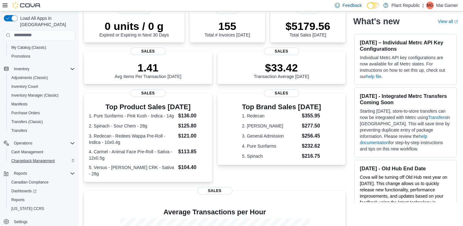
scroll to position [146, 0]
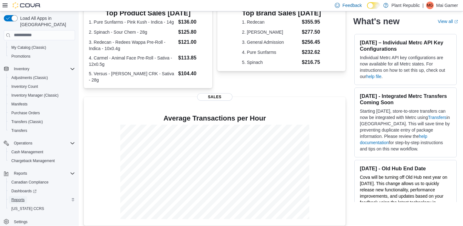
click at [17, 197] on span "Reports" at bounding box center [17, 199] width 13 height 5
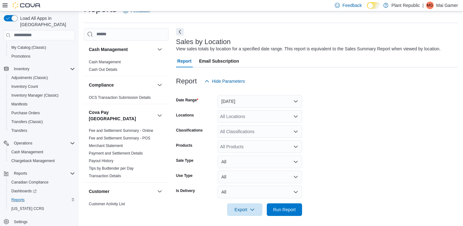
scroll to position [14, 0]
click at [289, 211] on span "Run Report" at bounding box center [284, 209] width 23 height 6
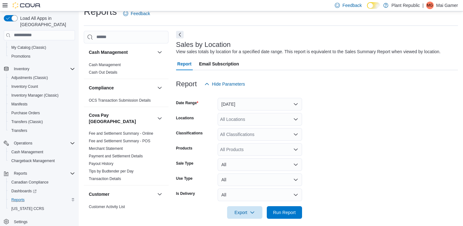
scroll to position [11, 0]
click at [254, 105] on button "Yesterday" at bounding box center [260, 104] width 84 height 13
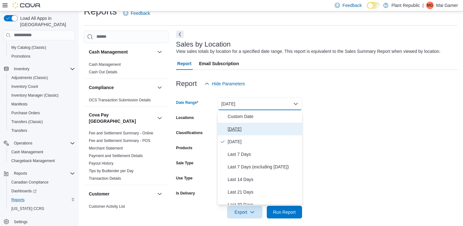
click at [259, 129] on span "Today" at bounding box center [264, 129] width 72 height 8
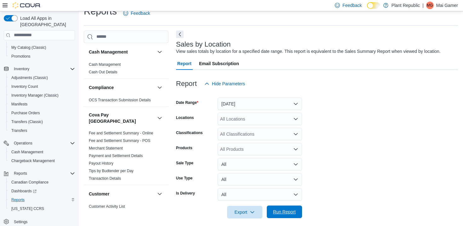
click at [282, 208] on span "Run Report" at bounding box center [285, 212] width 28 height 13
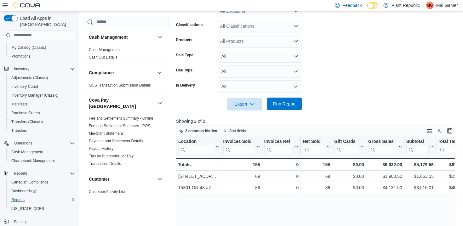
scroll to position [122, 0]
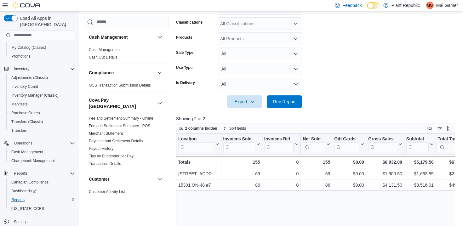
click at [338, 78] on form "Date Range Today Locations All Locations Classifications All Classifications Pr…" at bounding box center [317, 44] width 282 height 129
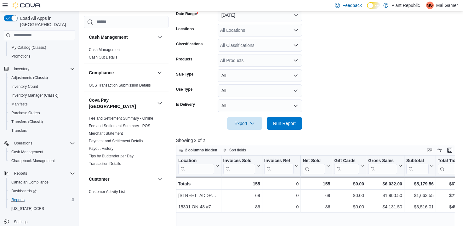
scroll to position [94, 0]
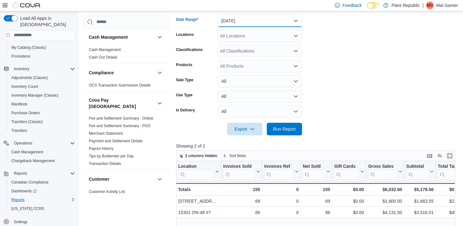
click at [261, 24] on button "Today" at bounding box center [260, 20] width 84 height 13
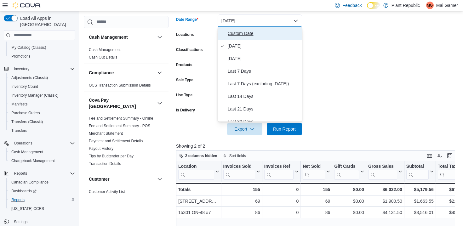
click at [254, 38] on button "Custom Date" at bounding box center [260, 33] width 84 height 13
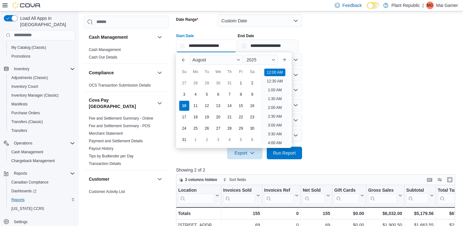
click at [219, 51] on input "**********" at bounding box center [206, 46] width 60 height 13
click at [183, 97] on div "3" at bounding box center [184, 94] width 11 height 11
type input "**********"
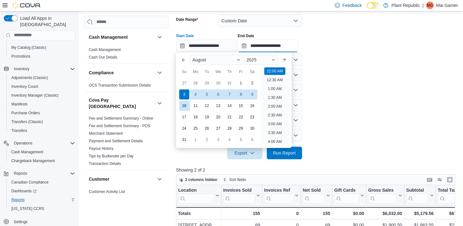
click at [284, 44] on input "**********" at bounding box center [268, 46] width 60 height 13
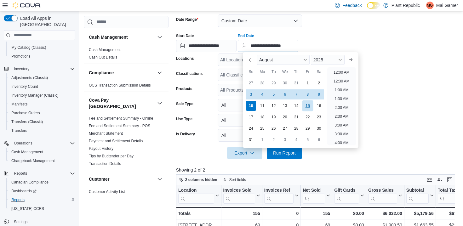
scroll to position [346, 0]
click at [323, 94] on div "9" at bounding box center [318, 94] width 11 height 11
type input "**********"
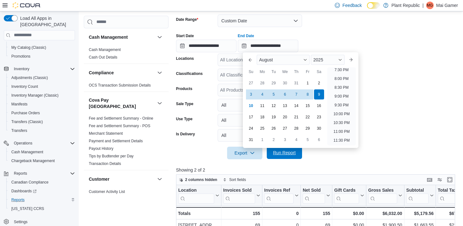
click at [289, 158] on span "Run Report" at bounding box center [285, 152] width 28 height 13
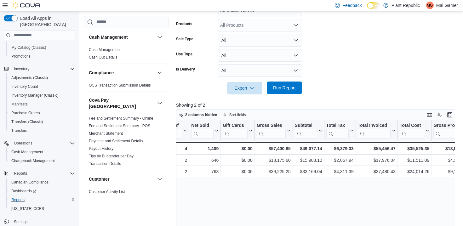
scroll to position [0, 119]
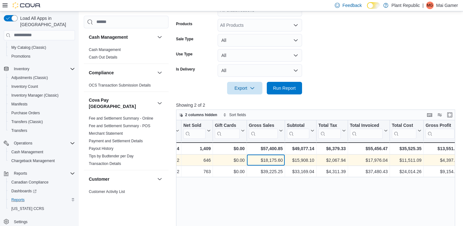
click at [272, 163] on div "$18,175.60" at bounding box center [266, 161] width 34 height 8
copy div "18,175.60"
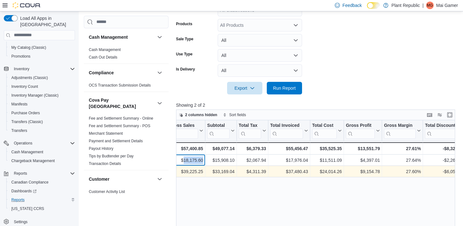
scroll to position [0, 262]
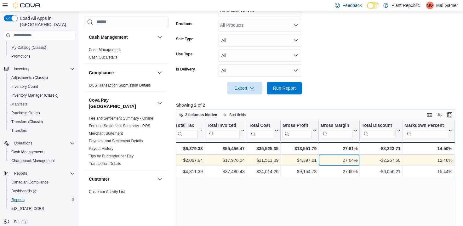
click at [346, 158] on div "27.64%" at bounding box center [339, 161] width 37 height 8
copy div "27.64"
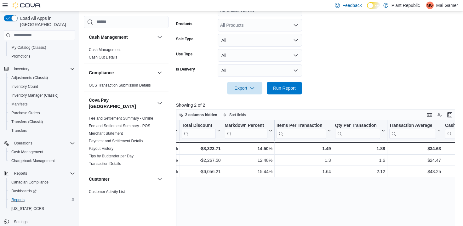
scroll to position [0, 467]
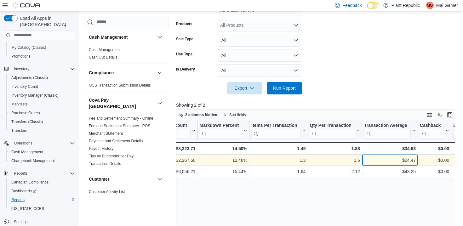
click at [412, 159] on div "$24.47" at bounding box center [390, 161] width 52 height 8
copy div "24.47"
click at [346, 161] on div "1.6" at bounding box center [335, 161] width 50 height 8
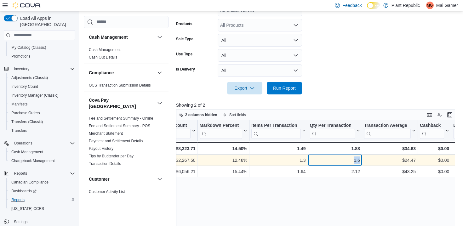
copy div "1.6"
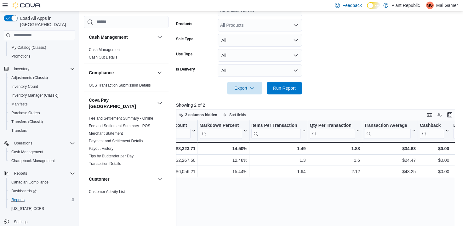
click at [361, 78] on div at bounding box center [317, 79] width 282 height 5
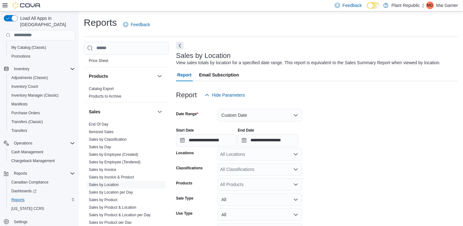
scroll to position [491, 0]
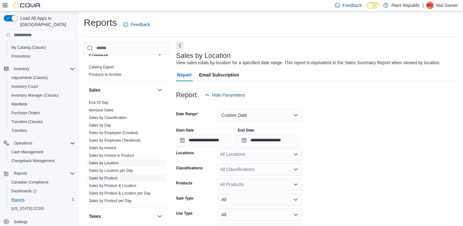
click at [110, 176] on link "Sales by Product" at bounding box center [103, 178] width 29 height 4
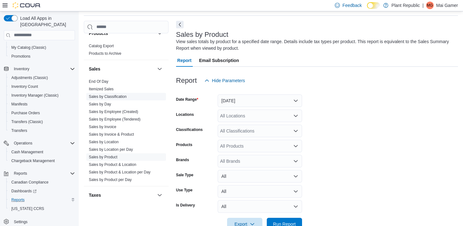
click at [113, 94] on link "Sales by Classification" at bounding box center [108, 96] width 38 height 4
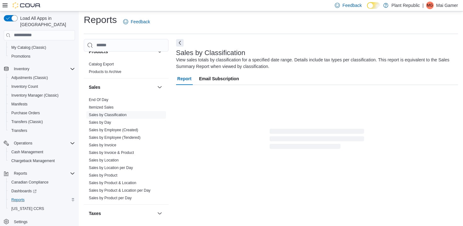
scroll to position [21, 0]
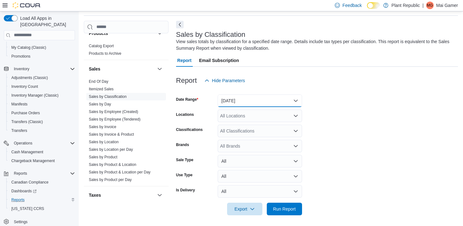
click at [290, 96] on button "Yesterday" at bounding box center [260, 100] width 84 height 13
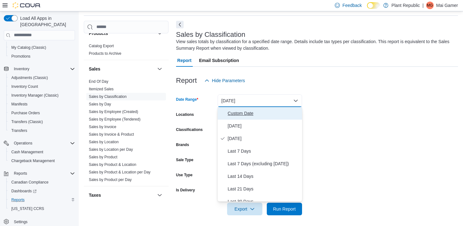
click at [261, 114] on span "Custom Date" at bounding box center [264, 114] width 72 height 8
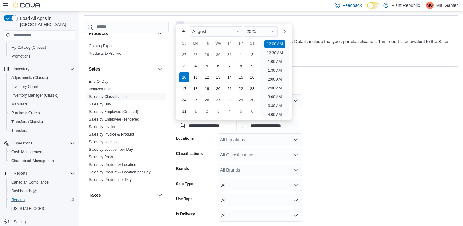
click at [186, 121] on input "**********" at bounding box center [206, 126] width 60 height 13
click at [181, 66] on div "3" at bounding box center [184, 65] width 11 height 11
type input "**********"
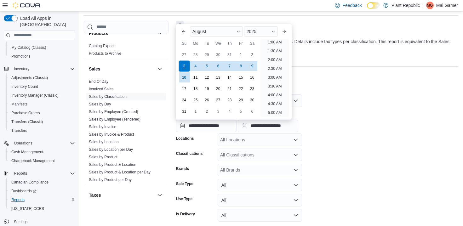
scroll to position [1, 0]
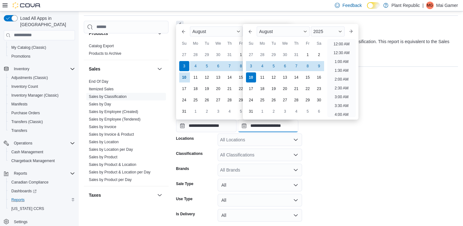
click at [290, 125] on input "**********" at bounding box center [268, 126] width 60 height 13
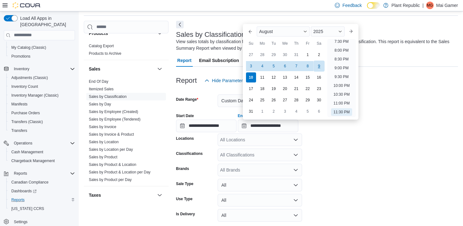
click at [318, 70] on div "9" at bounding box center [318, 65] width 11 height 11
type input "**********"
click at [259, 140] on div "All Locations" at bounding box center [260, 140] width 84 height 13
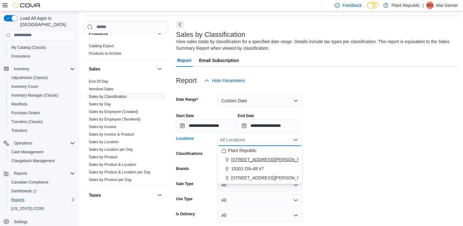
click at [257, 157] on span "1031 Pape Ave" at bounding box center [271, 160] width 80 height 6
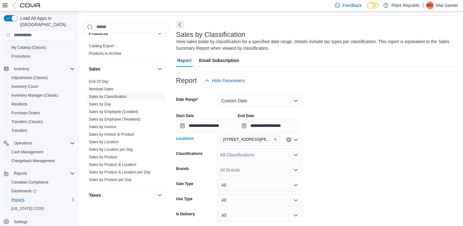
scroll to position [47, 0]
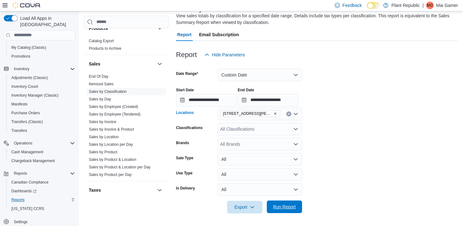
click at [289, 203] on span "Run Report" at bounding box center [285, 207] width 28 height 13
click at [255, 130] on div "All Classifications" at bounding box center [260, 129] width 84 height 13
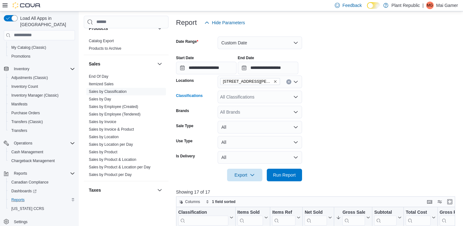
scroll to position [62, 0]
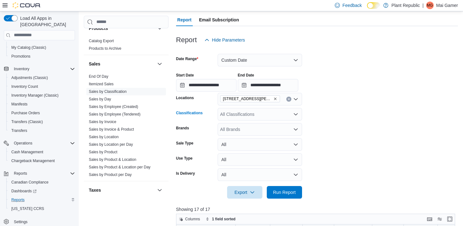
click at [264, 110] on div "All Classifications Combo box. Selected. Combo box input. All Classifications. …" at bounding box center [260, 114] width 84 height 13
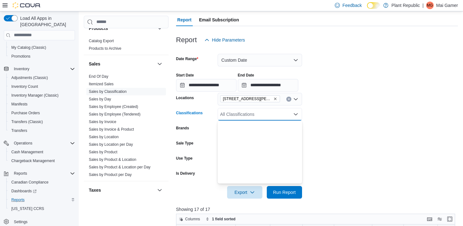
scroll to position [357, 0]
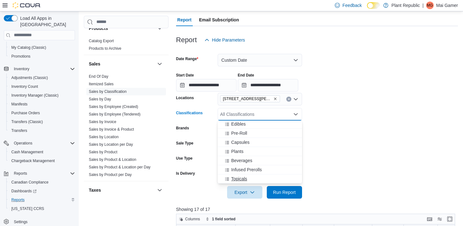
click at [255, 175] on button "Topicals" at bounding box center [260, 179] width 84 height 9
click at [255, 175] on button "Infused Prerolls" at bounding box center [260, 179] width 84 height 9
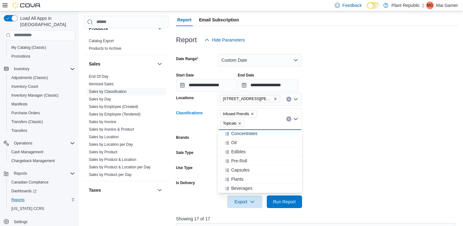
click at [255, 175] on button "Plants" at bounding box center [260, 179] width 84 height 9
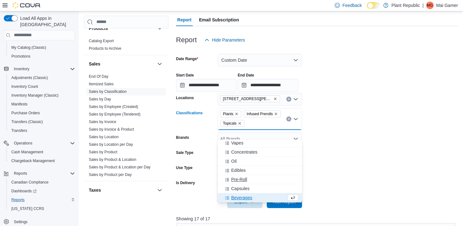
click at [255, 177] on div "Pre-Roll" at bounding box center [259, 179] width 77 height 6
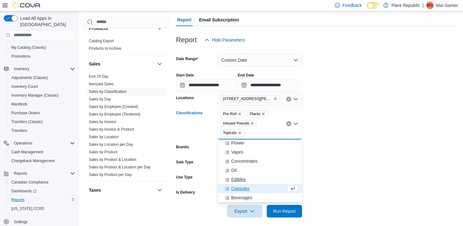
click at [255, 180] on div "Edibles" at bounding box center [259, 179] width 77 height 6
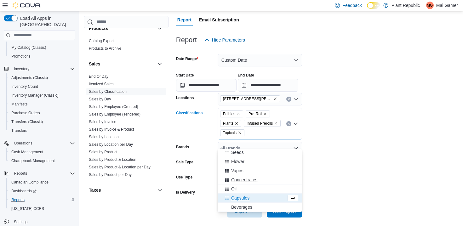
click at [255, 181] on span "Concentrates" at bounding box center [244, 180] width 26 height 6
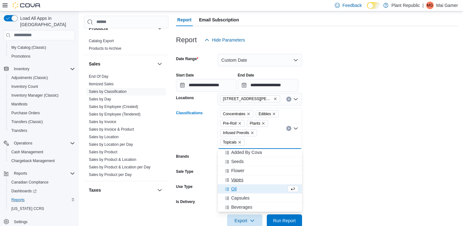
click at [255, 183] on button "Vapes" at bounding box center [260, 179] width 84 height 9
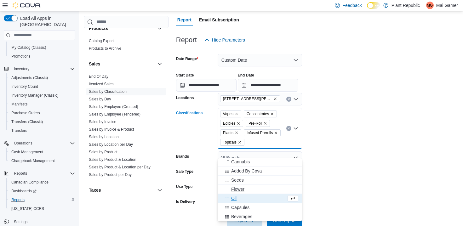
click at [254, 191] on div "Flower" at bounding box center [259, 189] width 77 height 6
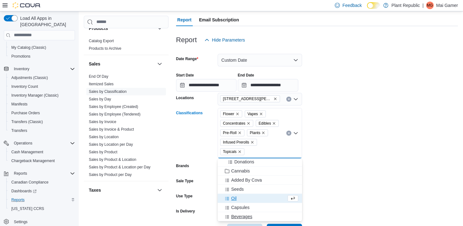
click at [253, 215] on div "Beverages" at bounding box center [259, 217] width 77 height 6
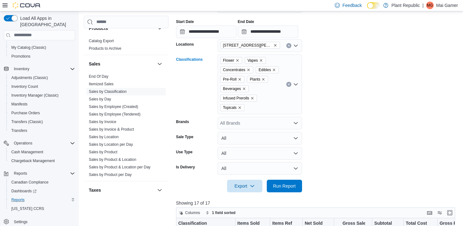
scroll to position [117, 0]
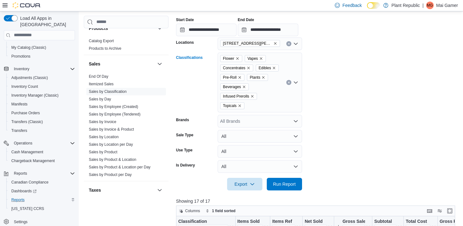
click at [282, 102] on div "Flower Vapes Concentrates Edibles Pre-Roll Plants Beverages Infused Prerolls To…" at bounding box center [260, 83] width 84 height 60
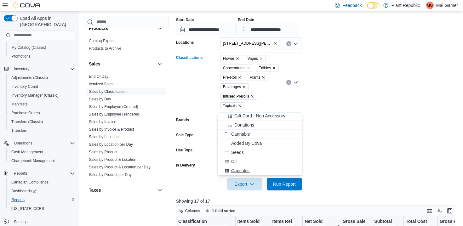
click at [257, 169] on div "Capsules" at bounding box center [259, 171] width 77 height 6
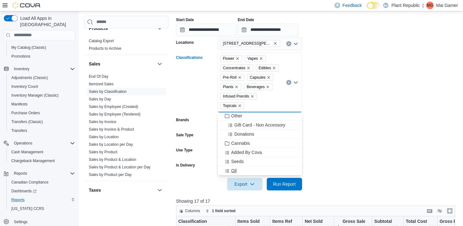
click at [256, 169] on div "Oil" at bounding box center [259, 171] width 77 height 6
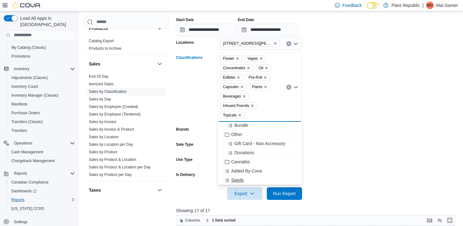
click at [254, 179] on div "Seeds" at bounding box center [259, 180] width 77 height 6
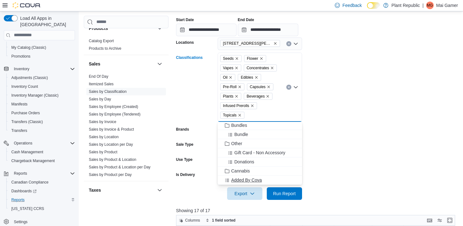
click at [254, 183] on span "Added By Cova" at bounding box center [246, 180] width 31 height 6
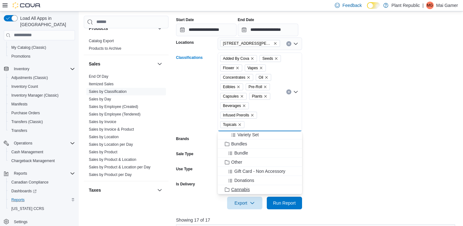
click at [253, 190] on div "Cannabis" at bounding box center [259, 189] width 77 height 6
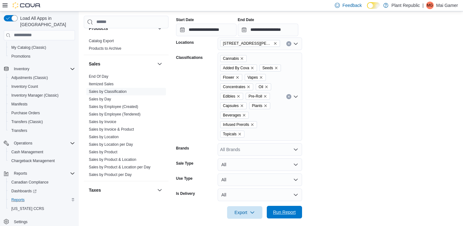
click at [279, 217] on span "Run Report" at bounding box center [285, 212] width 28 height 13
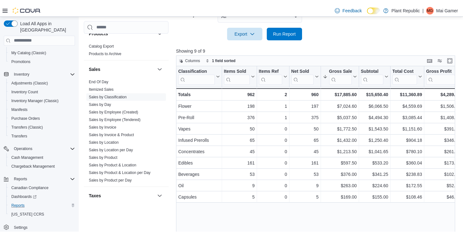
scroll to position [301, 0]
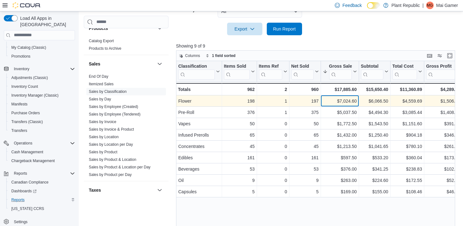
click at [343, 100] on div "$7,024.60" at bounding box center [340, 101] width 34 height 8
copy div "7,024.60"
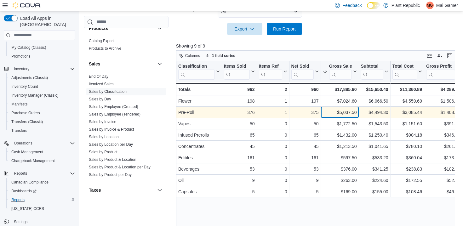
click at [344, 114] on div "$5,037.50" at bounding box center [340, 113] width 34 height 8
copy div "5,037.50"
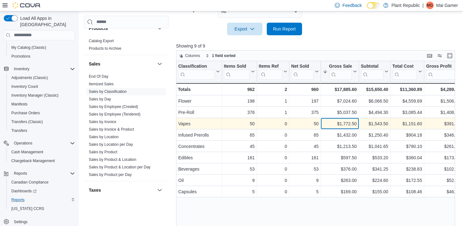
click at [347, 126] on div "$1,772.50" at bounding box center [340, 124] width 34 height 8
copy div "1,772.50"
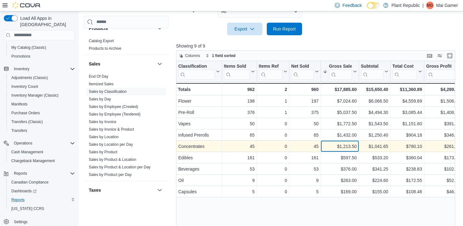
click at [352, 144] on div "$1,213.50" at bounding box center [340, 147] width 34 height 8
copy div "1,213.50"
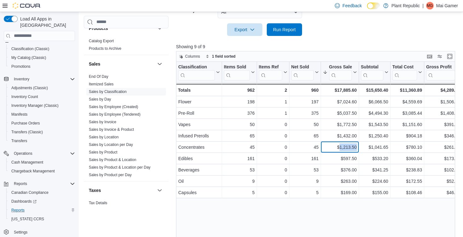
scroll to position [65, 0]
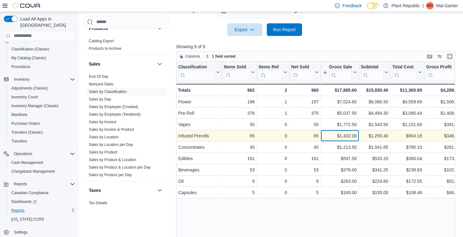
click at [346, 137] on div "$1,432.00" at bounding box center [340, 136] width 34 height 8
copy div "1,432.00"
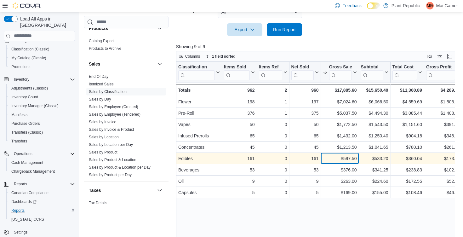
click at [345, 161] on div "$597.50" at bounding box center [340, 159] width 34 height 8
click at [346, 159] on div "$597.50" at bounding box center [340, 159] width 34 height 8
copy div "597.50"
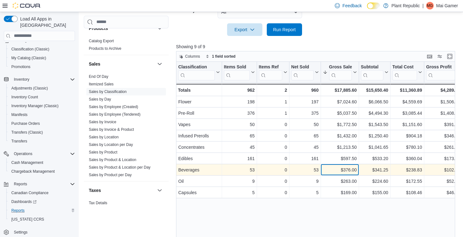
click at [346, 169] on div "$376.00" at bounding box center [340, 170] width 34 height 8
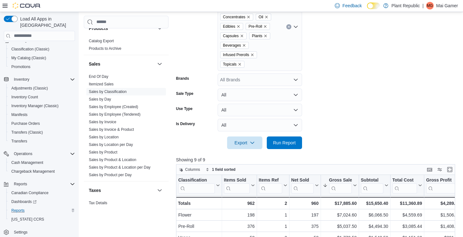
scroll to position [187, 0]
click at [290, 26] on button "Clear input" at bounding box center [288, 27] width 5 height 5
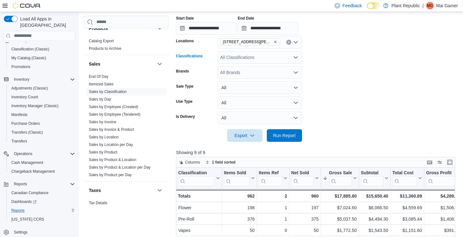
scroll to position [119, 0]
click at [282, 41] on div "1031 Pape Ave" at bounding box center [260, 42] width 84 height 13
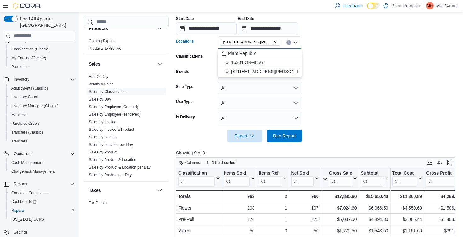
click at [329, 56] on form "**********" at bounding box center [317, 66] width 282 height 152
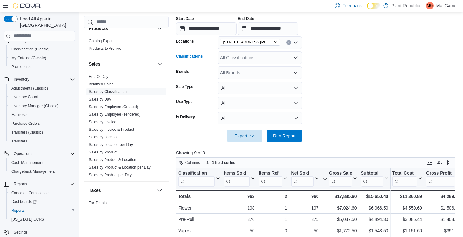
click at [273, 54] on div "All Classifications" at bounding box center [260, 57] width 84 height 13
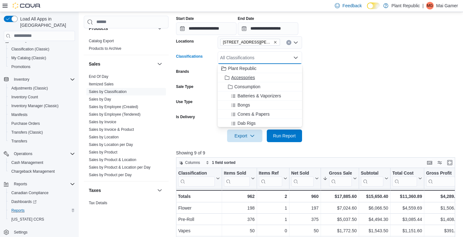
click at [266, 78] on div "Accessories" at bounding box center [259, 77] width 77 height 6
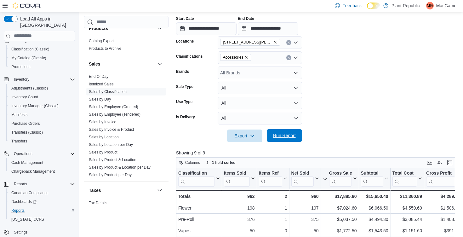
click at [281, 139] on span "Run Report" at bounding box center [285, 135] width 28 height 13
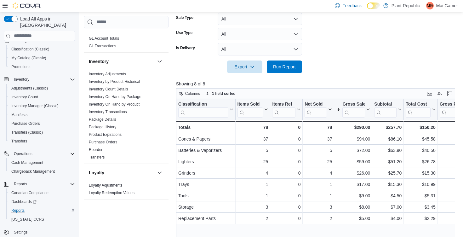
scroll to position [254, 0]
click at [129, 81] on link "Inventory by Product Historical" at bounding box center [114, 83] width 51 height 4
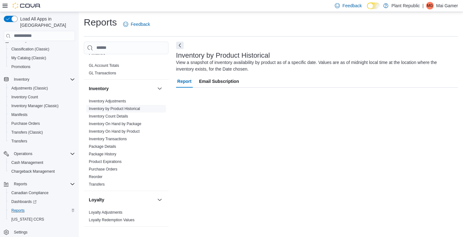
scroll to position [1, 0]
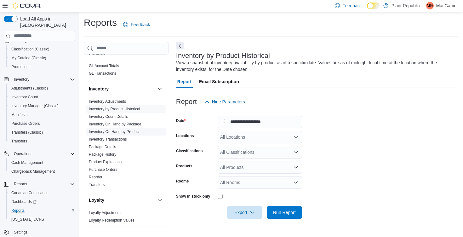
click at [121, 129] on link "Inventory On Hand by Product" at bounding box center [114, 131] width 51 height 4
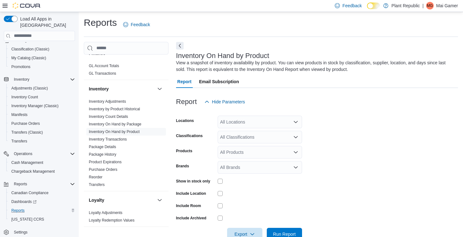
scroll to position [16, 0]
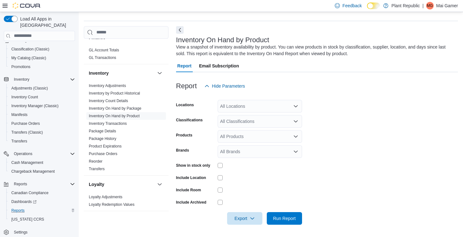
click at [274, 109] on div "All Locations" at bounding box center [260, 106] width 84 height 13
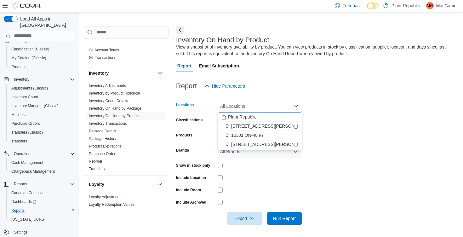
click at [272, 128] on div "1031 Pape Ave" at bounding box center [259, 126] width 77 height 6
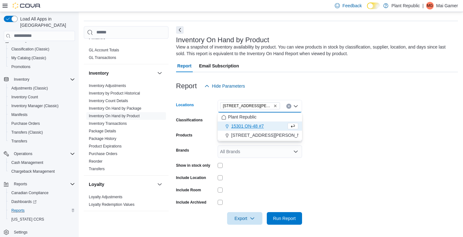
click at [367, 120] on form "Locations 1031 Pape Ave Combo box. Selected. 1031 Pape Ave. Press Backspace to …" at bounding box center [317, 158] width 282 height 132
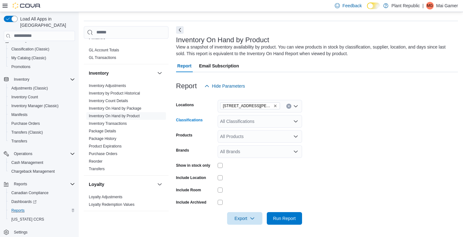
click at [272, 127] on div "All Classifications" at bounding box center [260, 121] width 84 height 13
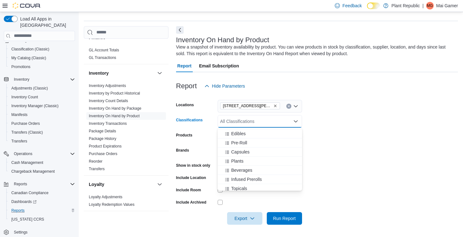
scroll to position [357, 0]
click at [261, 174] on span "Infused Prerolls" at bounding box center [246, 177] width 31 height 6
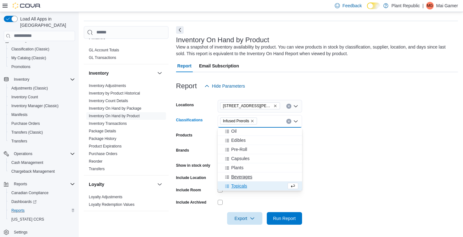
click at [261, 175] on div "Beverages" at bounding box center [259, 177] width 77 height 6
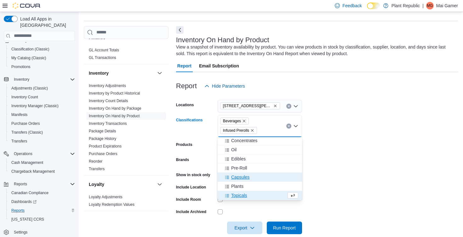
click at [261, 175] on div "Capsules" at bounding box center [259, 177] width 77 height 6
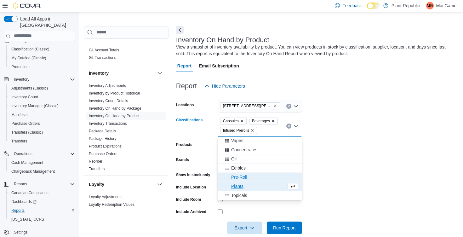
click at [261, 175] on div "Pre-Roll" at bounding box center [259, 177] width 77 height 6
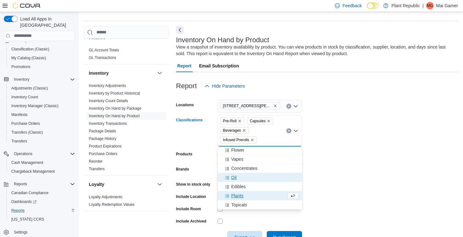
click at [261, 175] on div "Oil" at bounding box center [259, 177] width 77 height 6
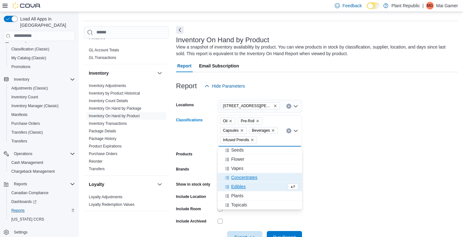
click at [261, 175] on div "Concentrates" at bounding box center [259, 177] width 77 height 6
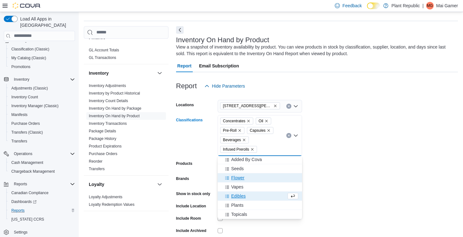
click at [261, 175] on div "Flower" at bounding box center [259, 178] width 77 height 6
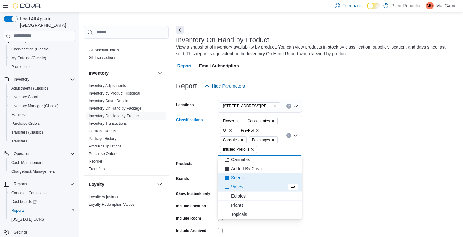
click at [261, 175] on div "Seeds" at bounding box center [259, 178] width 77 height 6
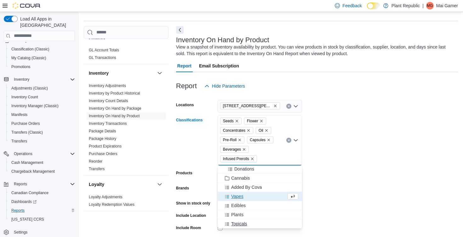
click at [257, 220] on button "Topicals" at bounding box center [260, 223] width 84 height 9
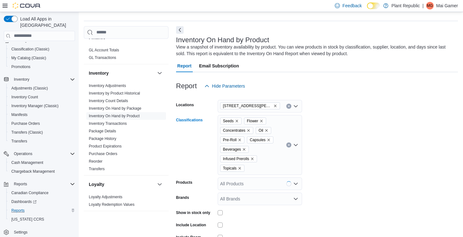
scroll to position [45, 0]
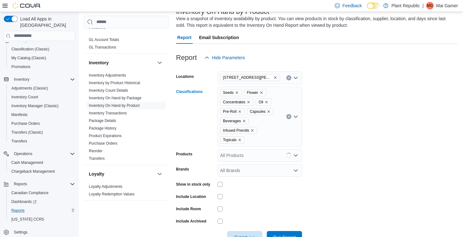
click at [271, 128] on div "Seeds Flower Concentrates Oil Pre-Roll Capsules Beverages Infused Prerolls Topi…" at bounding box center [260, 117] width 84 height 60
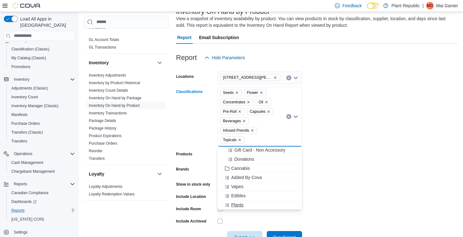
click at [254, 205] on div "Plants" at bounding box center [259, 205] width 77 height 6
click at [254, 206] on div "Edibles" at bounding box center [259, 205] width 77 height 6
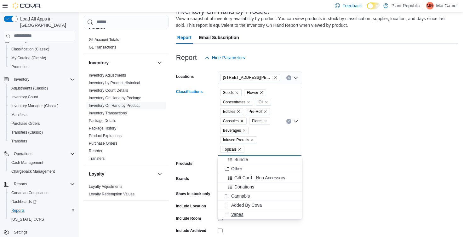
click at [253, 214] on div "Vapes" at bounding box center [259, 214] width 77 height 6
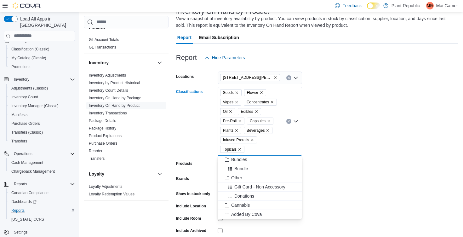
scroll to position [248, 0]
click at [363, 177] on form "Locations 1031 Pape Ave Classifications Seeds Flower Vapes Concentrates Oil Edi…" at bounding box center [317, 158] width 282 height 189
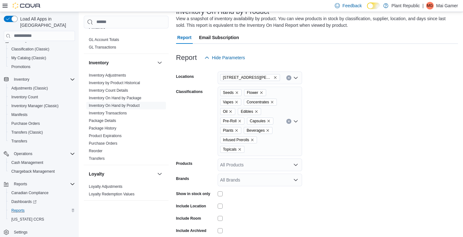
scroll to position [73, 0]
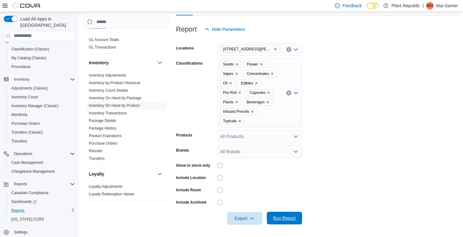
click at [285, 216] on span "Run Report" at bounding box center [284, 218] width 23 height 6
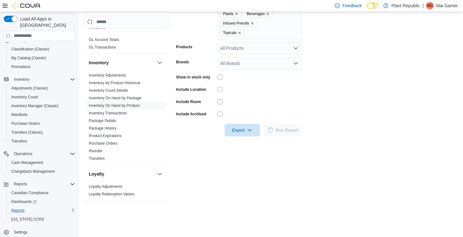
scroll to position [162, 0]
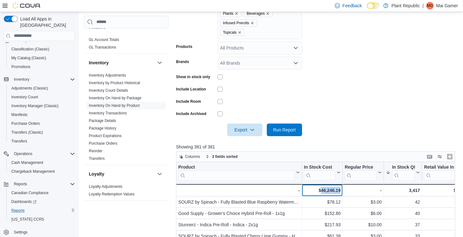
drag, startPoint x: 316, startPoint y: 191, endPoint x: 340, endPoint y: 190, distance: 24.3
click at [340, 190] on div "$46,246.19" at bounding box center [322, 190] width 37 height 8
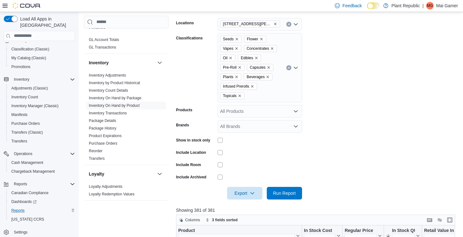
scroll to position [96, 0]
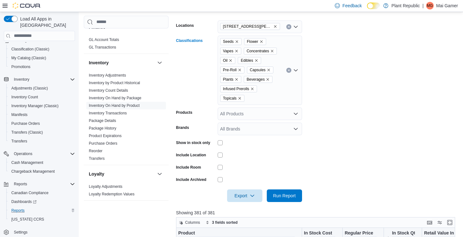
click at [288, 71] on button "Clear input" at bounding box center [288, 70] width 5 height 5
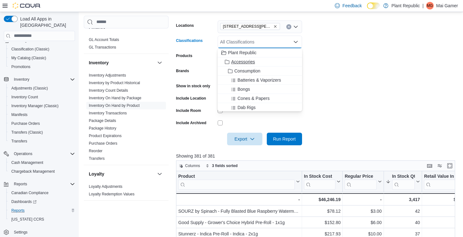
click at [282, 61] on div "Accessories" at bounding box center [259, 62] width 77 height 6
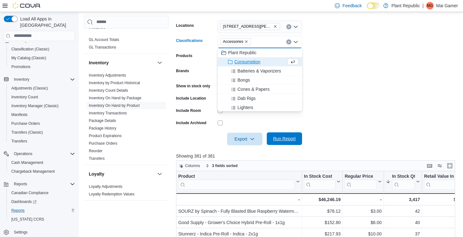
click at [288, 135] on span "Run Report" at bounding box center [285, 138] width 28 height 13
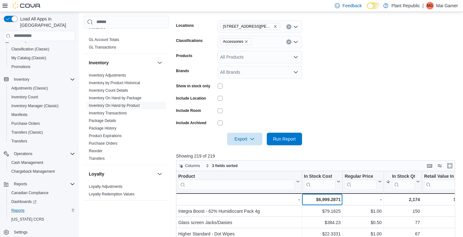
click at [334, 199] on div "$6,999.2871" at bounding box center [322, 200] width 37 height 8
click at [328, 123] on form "Locations 1031 Pape Ave Classifications Accessories Products All Products Brand…" at bounding box center [317, 79] width 282 height 132
